Goal: Task Accomplishment & Management: Complete application form

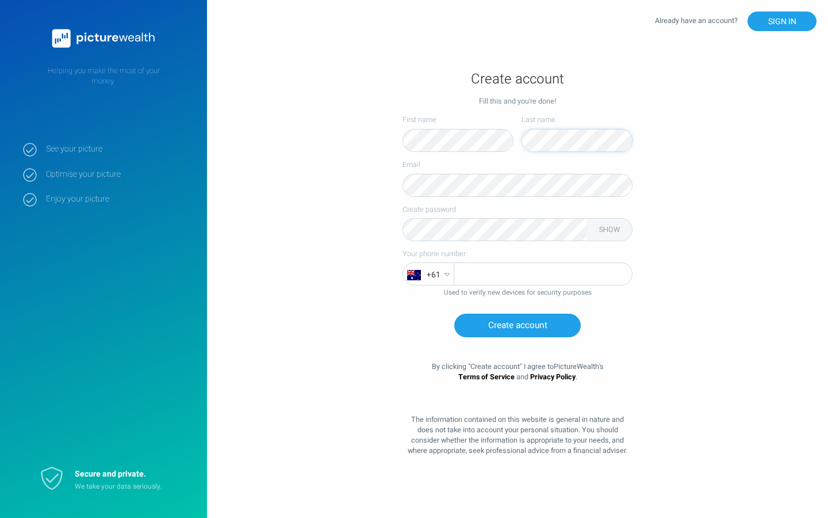
click at [543, 274] on input "tel" at bounding box center [543, 274] width 178 height 23
click at [543, 274] on input "447410268106" at bounding box center [543, 274] width 178 height 23
type input "4"
click at [543, 274] on input "7410268106" at bounding box center [543, 274] width 178 height 23
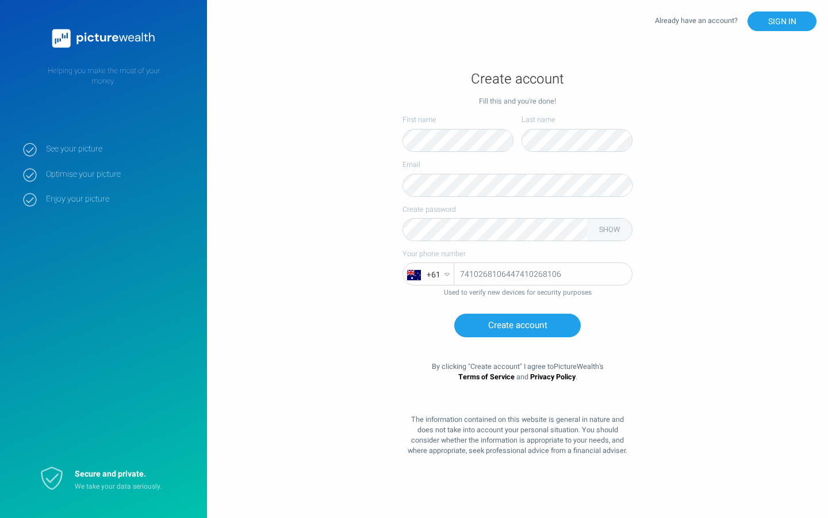
click at [543, 274] on input "7410268106447410268106" at bounding box center [543, 274] width 178 height 23
type input "106"
click at [543, 274] on input "7410268106" at bounding box center [543, 274] width 178 height 23
click at [543, 274] on input "741026810674102681064474" at bounding box center [543, 274] width 178 height 23
type input "64474"
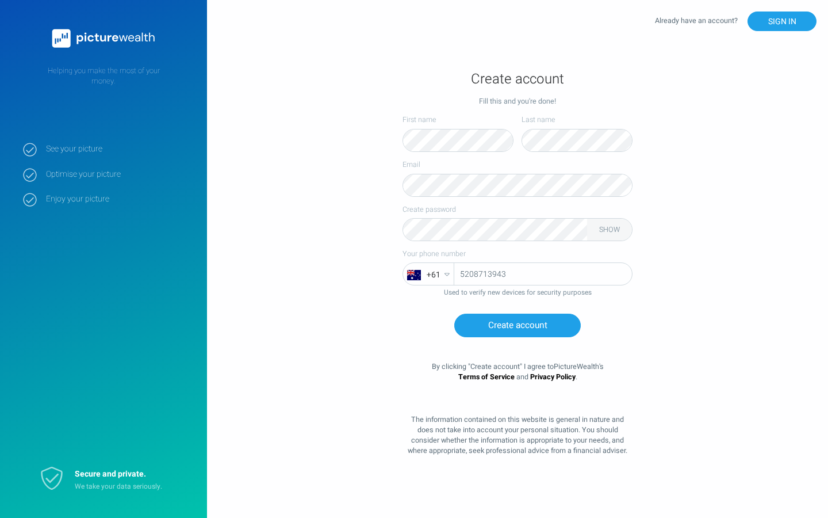
click at [543, 274] on input "5208713943" at bounding box center [543, 274] width 178 height 23
click at [543, 274] on input "520871394374102681067410" at bounding box center [543, 274] width 178 height 23
type input "67410"
click at [454, 314] on button "Create account" at bounding box center [517, 326] width 127 height 24
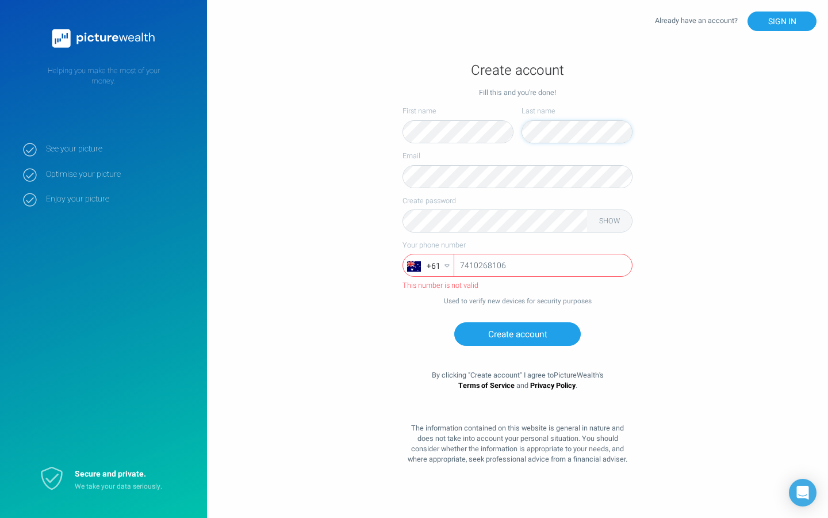
click at [543, 266] on input "7410268106" at bounding box center [543, 265] width 178 height 23
type input "7"
click at [543, 266] on input "447410268106" at bounding box center [543, 265] width 178 height 23
click at [543, 266] on input "4474102681067410268106" at bounding box center [543, 265] width 178 height 23
type input "106"
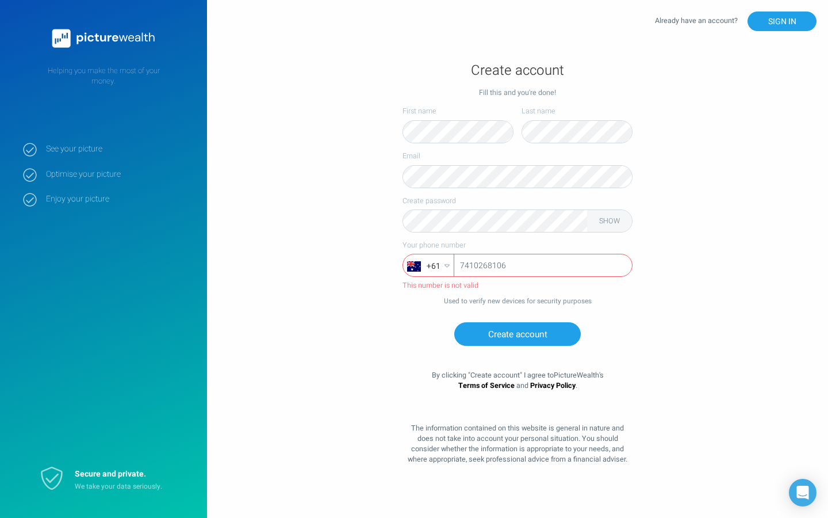
click at [543, 266] on input "7410268106" at bounding box center [543, 265] width 178 height 23
click at [543, 266] on input "741026810644741026810674" at bounding box center [543, 265] width 178 height 23
type input "10674"
click at [543, 266] on input "7410268106" at bounding box center [543, 265] width 178 height 23
click at [543, 266] on input "741026810674102681064474" at bounding box center [543, 265] width 178 height 23
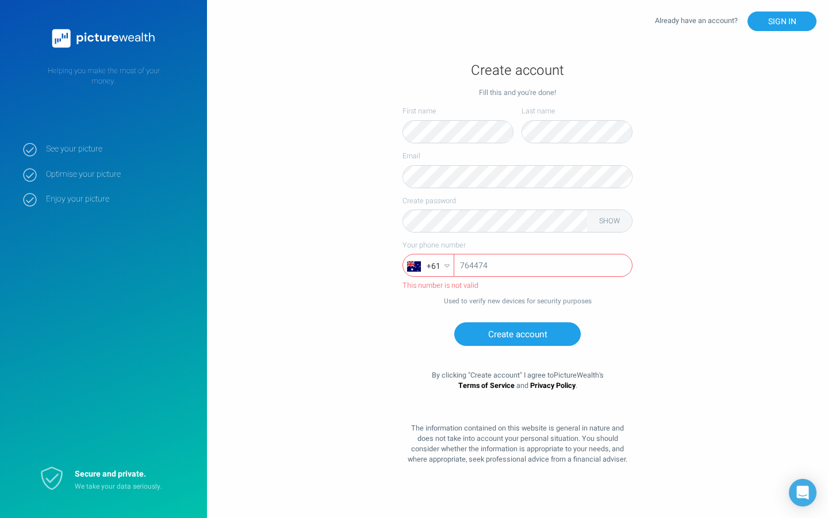
type input "64474"
click at [543, 266] on input "2333549014" at bounding box center [543, 265] width 178 height 23
click at [543, 266] on input "233354901474102681067410" at bounding box center [543, 265] width 178 height 23
type input "67410"
type input "7410268106"
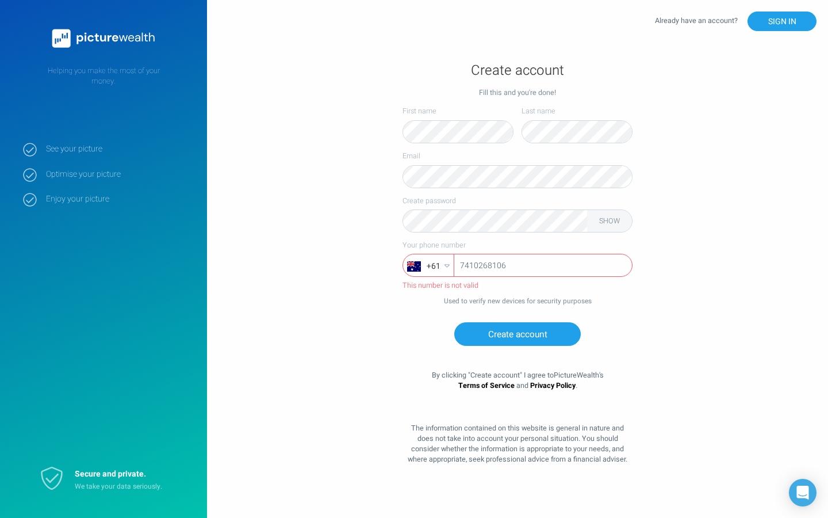
click at [454, 322] on button "Create account" at bounding box center [517, 334] width 127 height 24
click at [782, 21] on button "SIGN IN" at bounding box center [782, 22] width 69 height 20
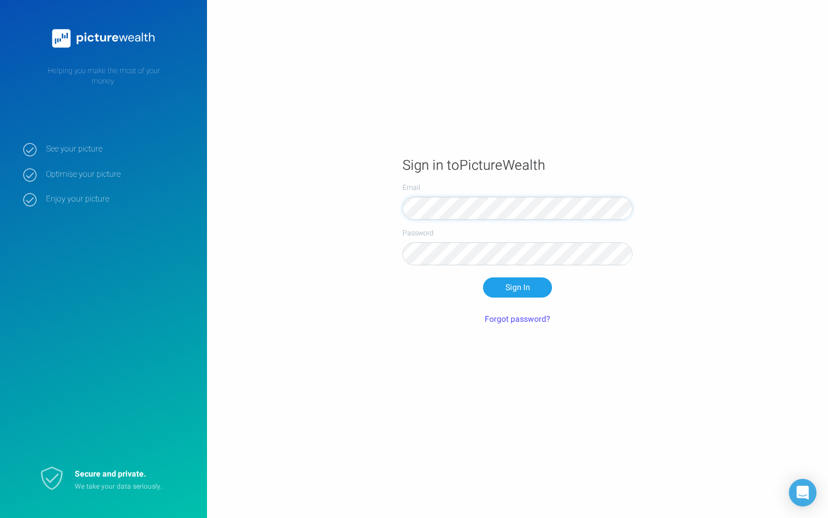
click at [483, 277] on button "Sign In" at bounding box center [517, 287] width 69 height 20
